Goal: Transaction & Acquisition: Purchase product/service

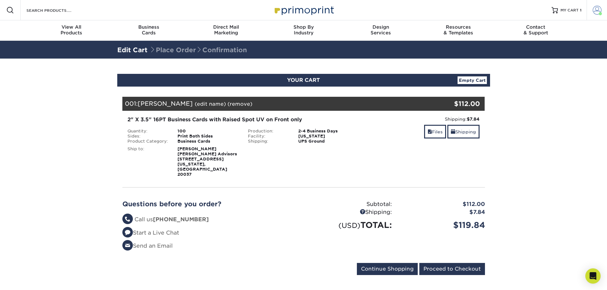
click at [596, 11] on span at bounding box center [597, 10] width 9 height 9
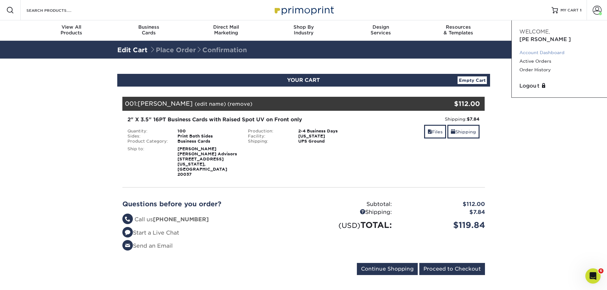
click at [548, 48] on link "Account Dashboard" at bounding box center [560, 52] width 80 height 9
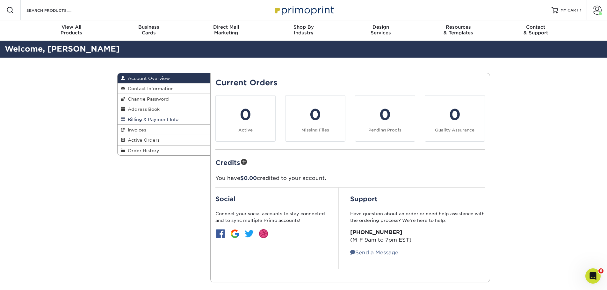
click at [184, 122] on link "Billing & Payment Info" at bounding box center [164, 119] width 93 height 10
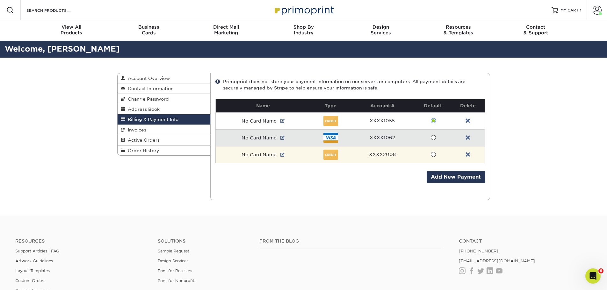
click at [411, 153] on td "XXXX2008" at bounding box center [382, 154] width 63 height 17
click at [433, 152] on span at bounding box center [433, 155] width 5 height 6
click at [0, 0] on input "radio" at bounding box center [0, 0] width 0 height 0
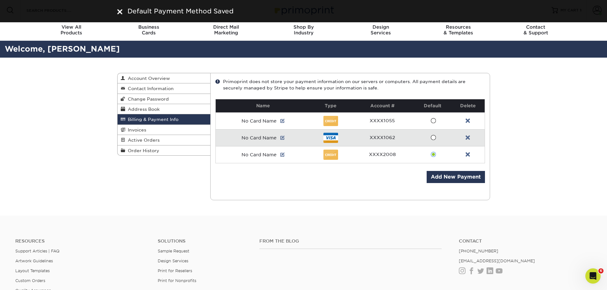
click at [512, 132] on div "Billing & Payment Info Account Overview Contact Information Change Password Add…" at bounding box center [303, 137] width 607 height 158
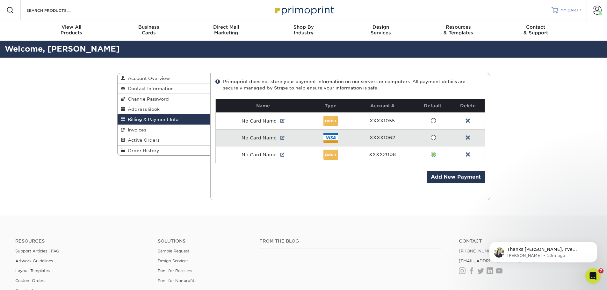
click at [568, 11] on span "MY CART" at bounding box center [570, 10] width 18 height 5
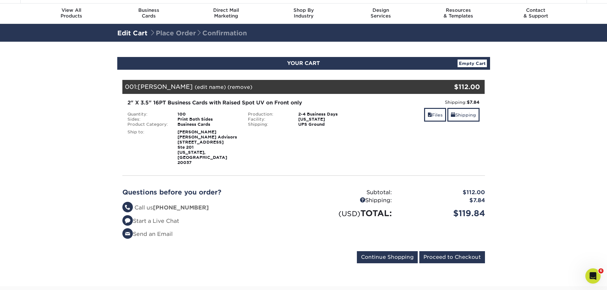
scroll to position [32, 0]
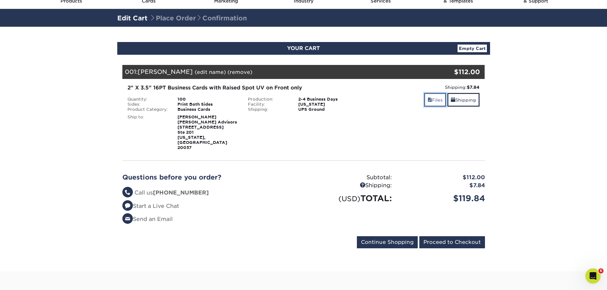
click at [428, 99] on span at bounding box center [430, 100] width 4 height 5
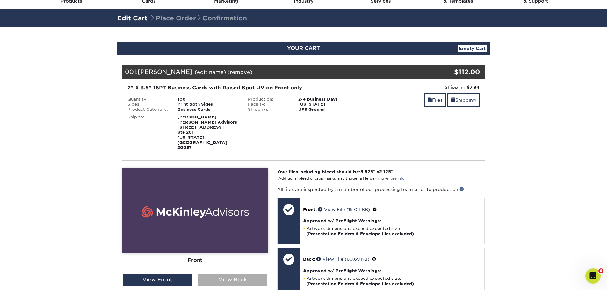
click at [226, 274] on div "View Back" at bounding box center [233, 280] width 70 height 12
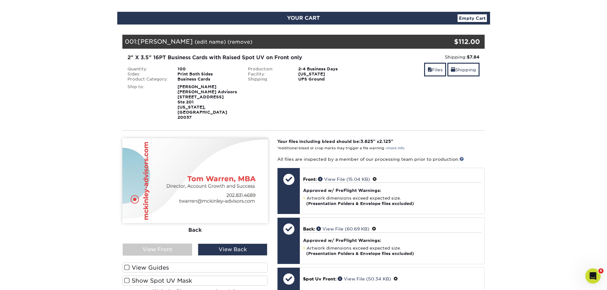
scroll to position [64, 0]
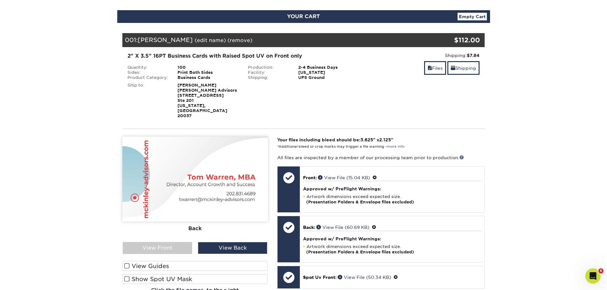
click at [129, 276] on span at bounding box center [126, 279] width 5 height 6
click at [0, 0] on input "Show Spot UV Mask" at bounding box center [0, 0] width 0 height 0
click at [163, 242] on div "View Front" at bounding box center [158, 248] width 70 height 12
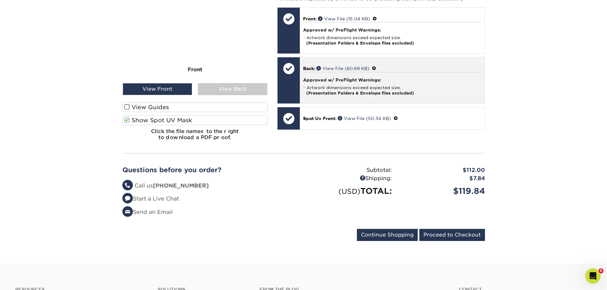
scroll to position [223, 0]
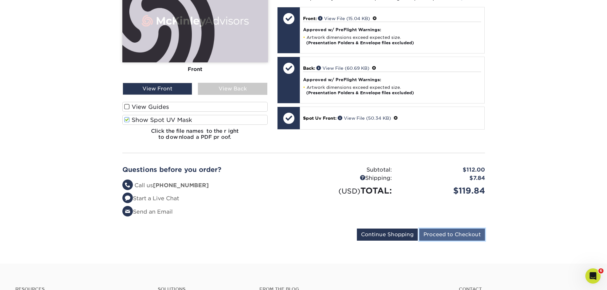
click at [462, 229] on input "Proceed to Checkout" at bounding box center [453, 235] width 66 height 12
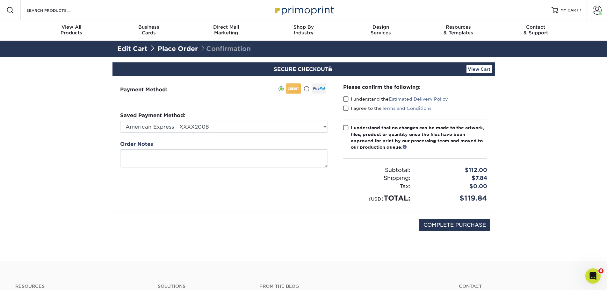
click at [355, 102] on label "I understand the Estimated Delivery Policy" at bounding box center [395, 99] width 105 height 6
click at [0, 0] on input "I understand the Estimated Delivery Policy" at bounding box center [0, 0] width 0 height 0
click at [357, 111] on label "I agree to the Terms and Conditions" at bounding box center [387, 108] width 88 height 6
click at [0, 0] on input "I agree to the Terms and Conditions" at bounding box center [0, 0] width 0 height 0
click at [355, 129] on div "I understand that no changes can be made to the artwork, files, product or quan…" at bounding box center [419, 138] width 136 height 26
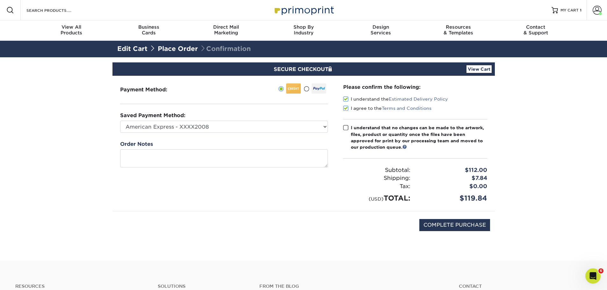
click at [0, 0] on input "I understand that no changes can be made to the artwork, files, product or quan…" at bounding box center [0, 0] width 0 height 0
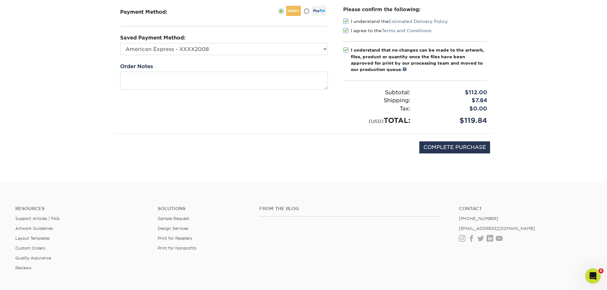
scroll to position [64, 0]
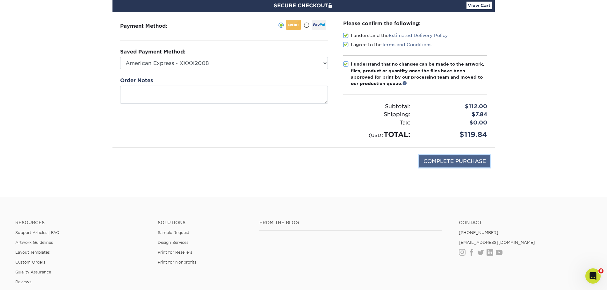
click at [447, 165] on input "COMPLETE PURCHASE" at bounding box center [455, 162] width 71 height 12
type input "PROCESSING, PLEASE WAIT..."
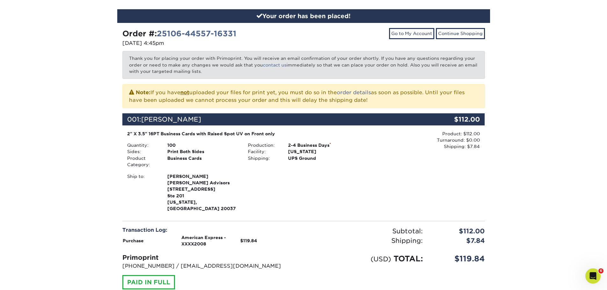
scroll to position [96, 0]
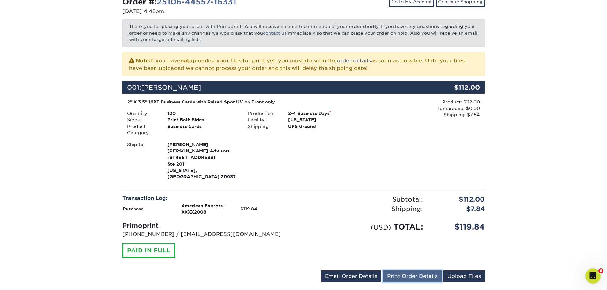
click at [431, 271] on link "Print Order Details" at bounding box center [412, 277] width 59 height 12
